Goal: Task Accomplishment & Management: Use online tool/utility

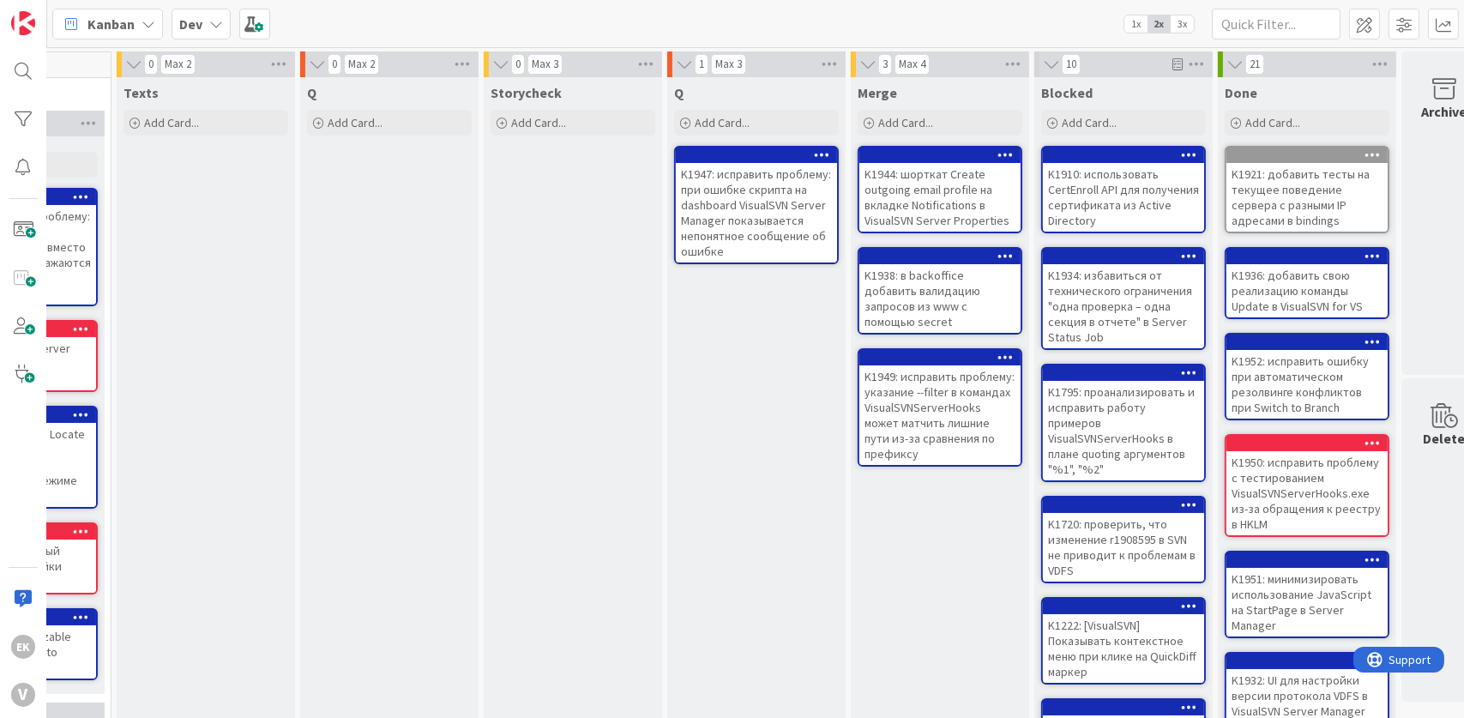
scroll to position [0, 696]
drag, startPoint x: 656, startPoint y: 425, endPoint x: 419, endPoint y: 364, distance: 245.5
click at [419, 364] on div "Q Add Card..." at bounding box center [391, 630] width 178 height 1106
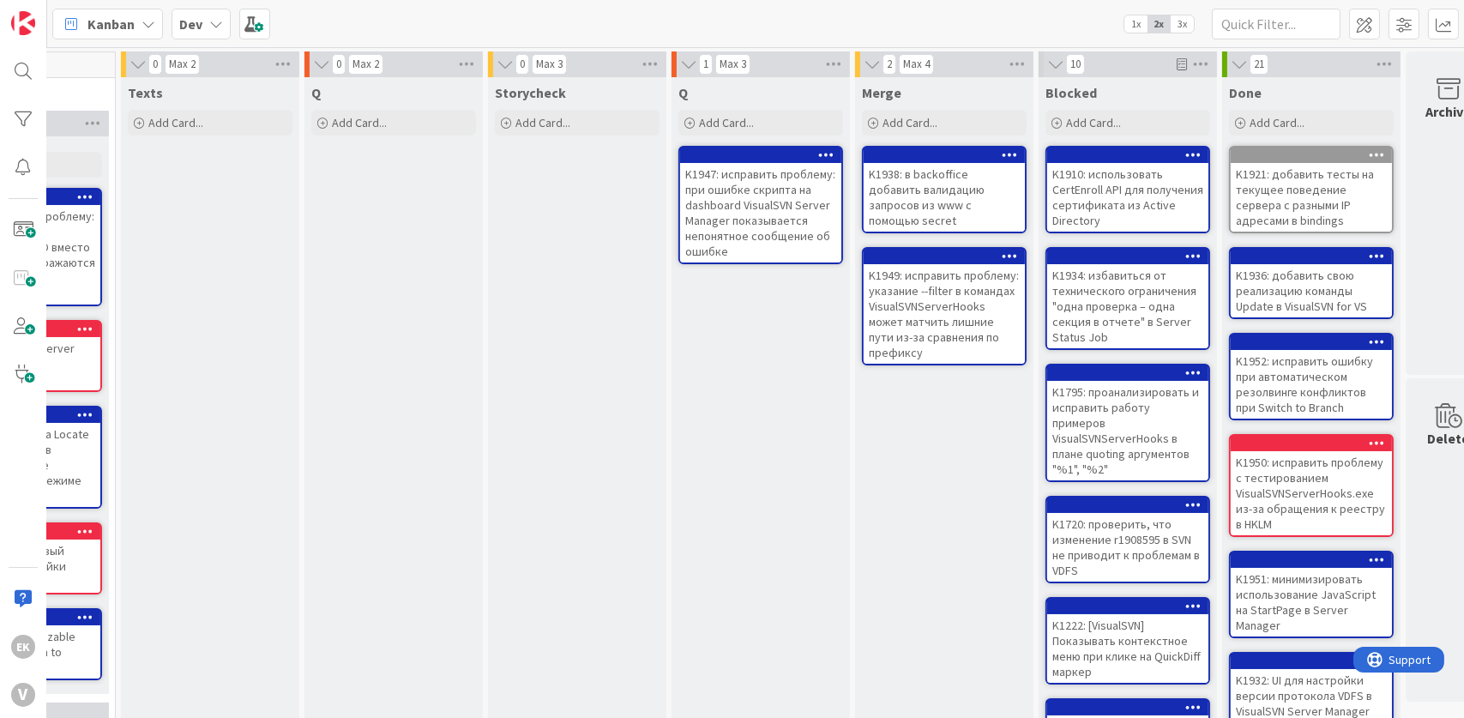
scroll to position [0, 694]
click at [938, 179] on div "K1938: в backoffice добавить валидацию запросов из www с помощью secret" at bounding box center [944, 197] width 161 height 69
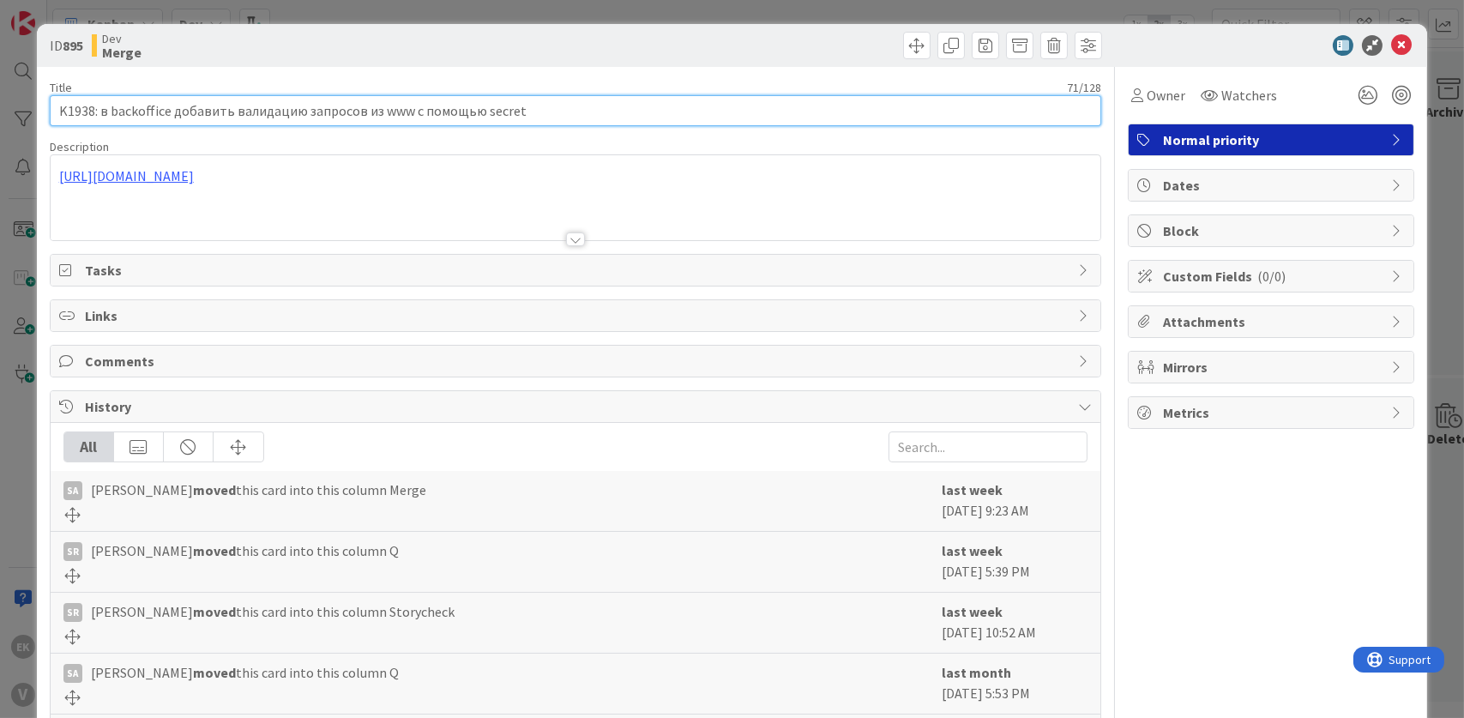
drag, startPoint x: 552, startPoint y: 112, endPoint x: -88, endPoint y: 99, distance: 640.8
click at [0, 99] on html "EK V Kanban Dev 1x 2x 3x 3 Backlog Add Card... K1957: добавить в фильтрацию пут…" at bounding box center [732, 359] width 1464 height 718
click at [552, 114] on input "K1938: в backoffice добавить валидацию запросов из www с помощью secret" at bounding box center [576, 110] width 1052 height 31
